Goal: Task Accomplishment & Management: Complete application form

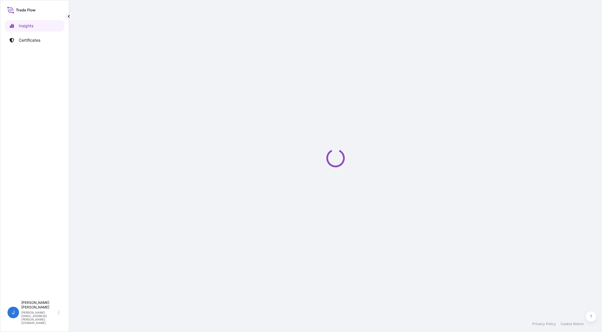
select select "2025"
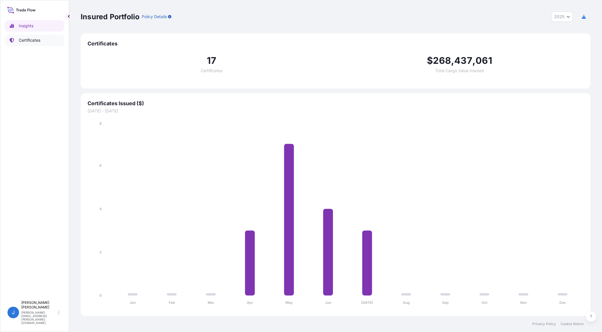
click at [24, 40] on p "Certificates" at bounding box center [30, 40] width 22 height 6
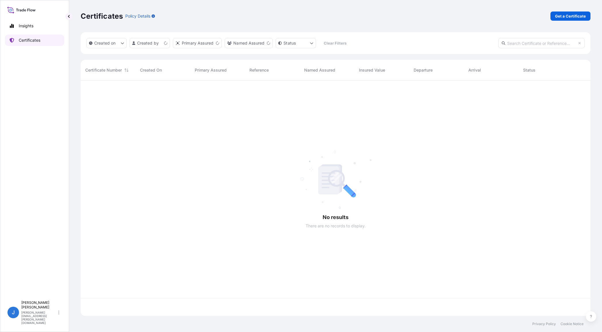
scroll to position [233, 504]
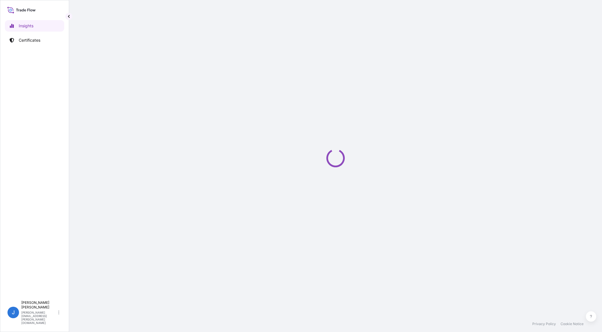
select select "2025"
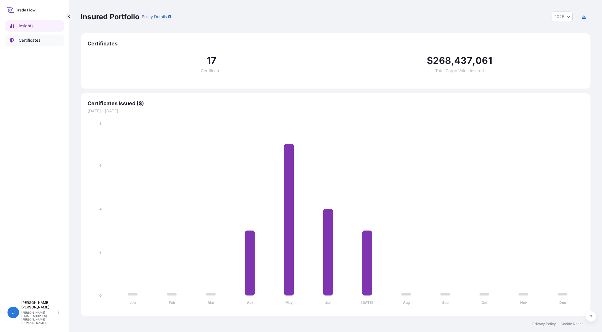
click at [31, 41] on p "Certificates" at bounding box center [30, 40] width 22 height 6
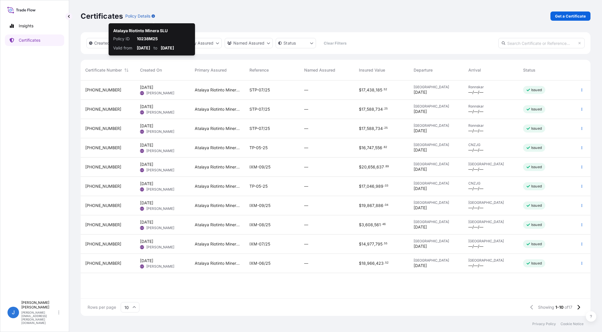
scroll to position [233, 504]
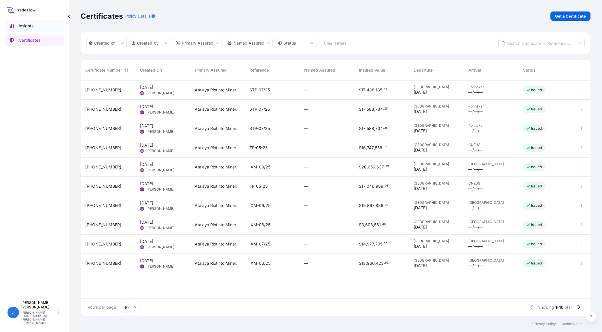
click at [27, 26] on p "Insights" at bounding box center [26, 26] width 15 height 6
select select "2025"
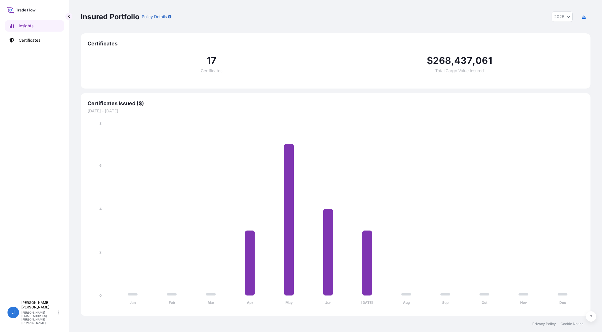
click at [25, 11] on icon at bounding box center [21, 10] width 28 height 8
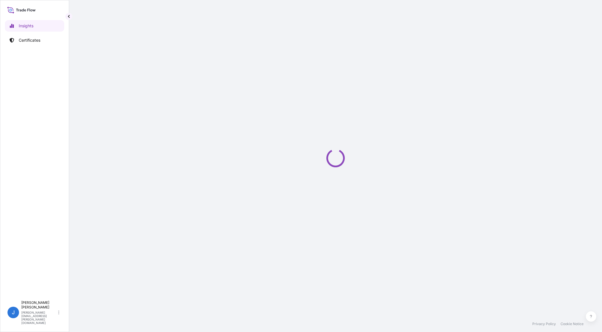
select select "2025"
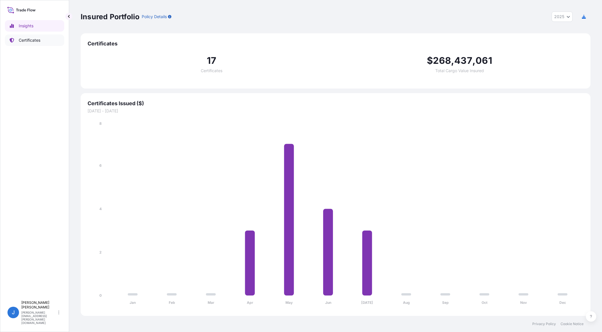
click at [34, 41] on p "Certificates" at bounding box center [30, 40] width 22 height 6
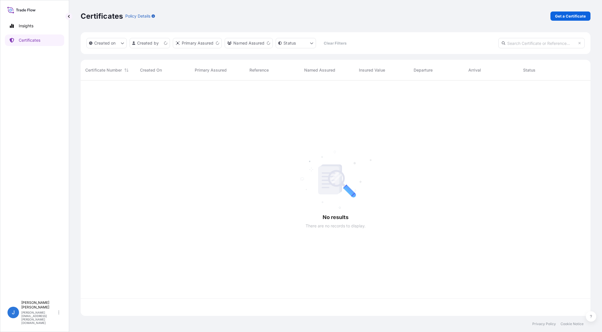
scroll to position [233, 504]
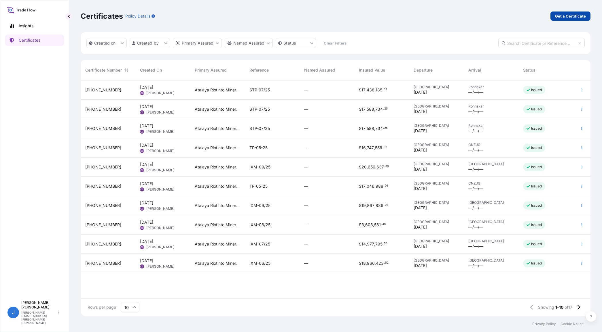
click at [572, 16] on p "Get a Certificate" at bounding box center [570, 16] width 31 height 6
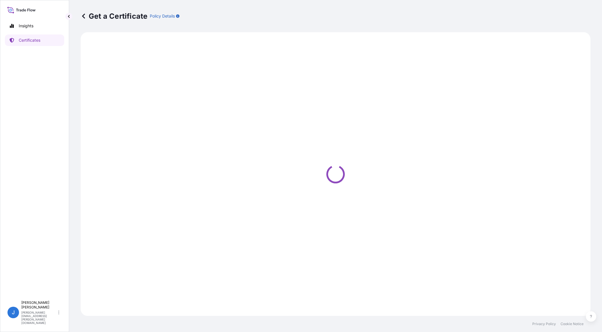
select select "Sea"
